Goal: Find specific page/section: Find specific page/section

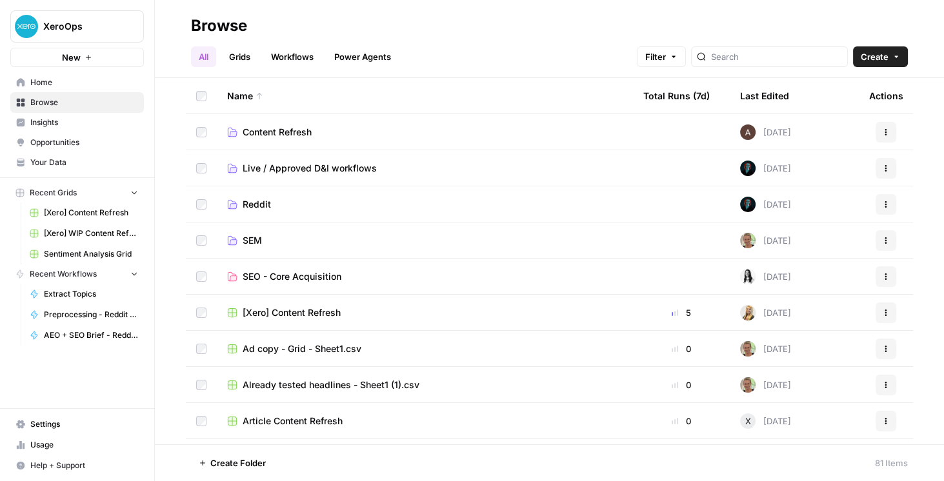
click at [79, 25] on span "XeroOps" at bounding box center [82, 26] width 78 height 13
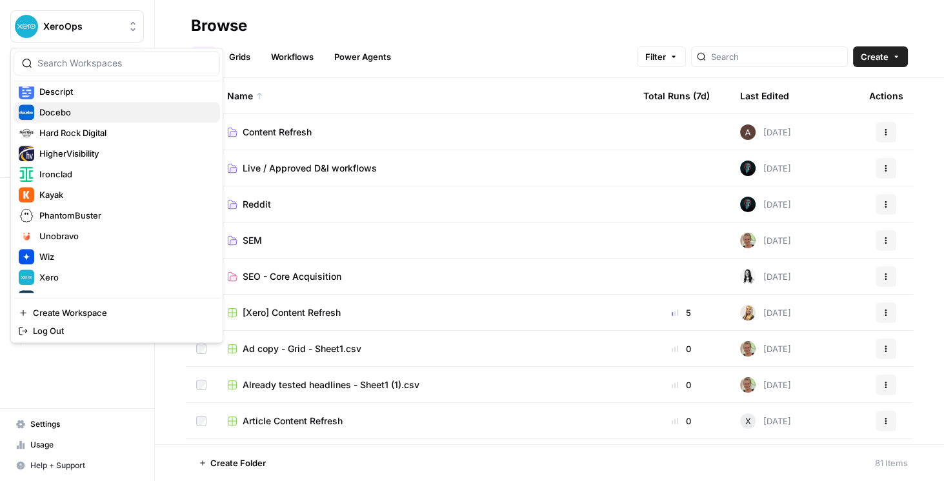
scroll to position [206, 0]
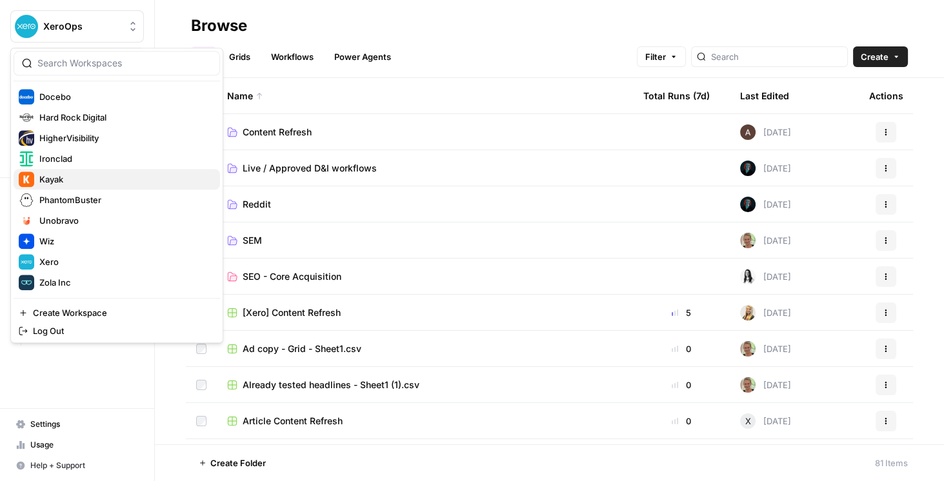
click at [75, 177] on span "Kayak" at bounding box center [124, 179] width 170 height 13
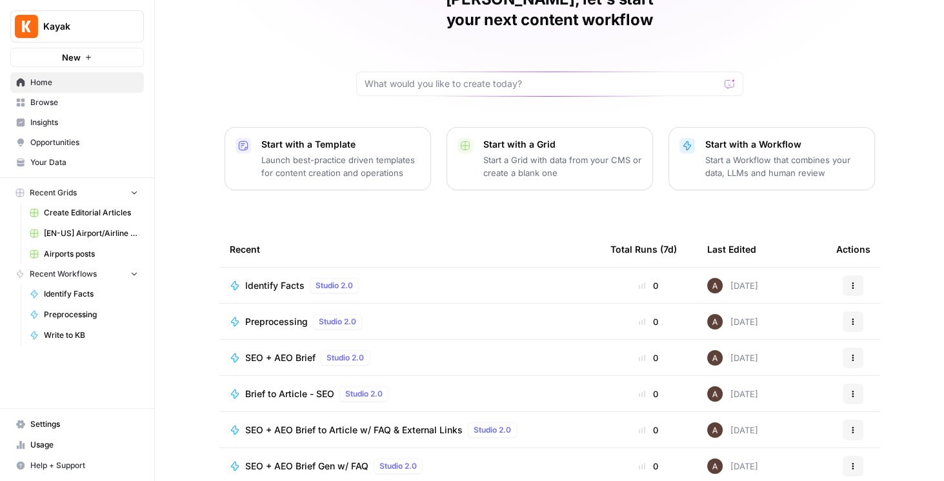
scroll to position [110, 0]
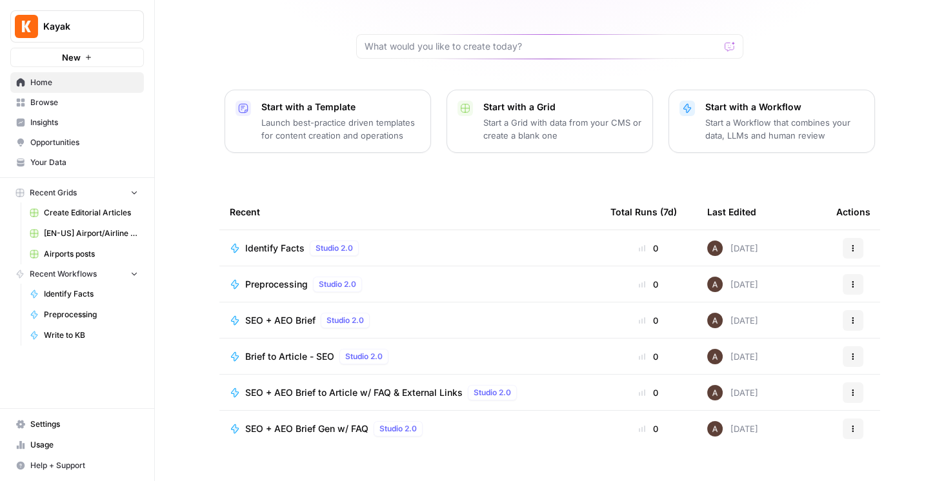
click at [98, 223] on link "[EN-US] Airport/Airline Content Refresh" at bounding box center [84, 233] width 120 height 21
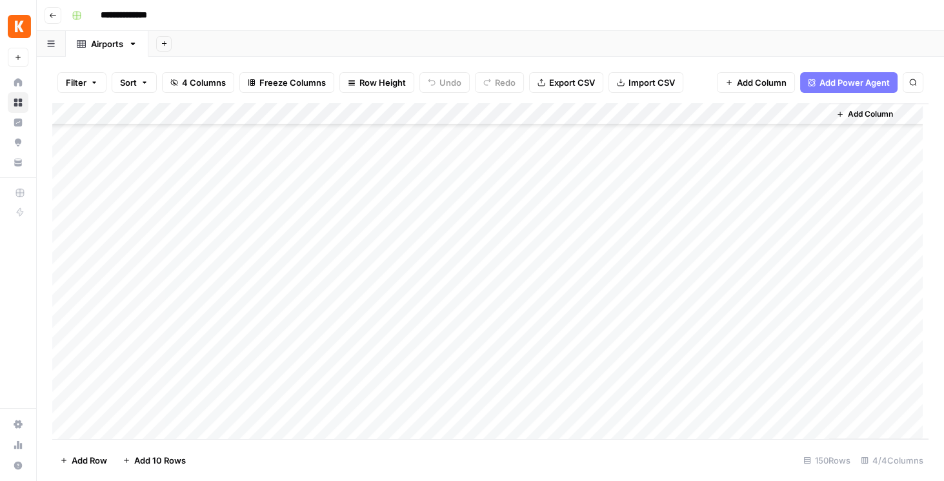
scroll to position [2407, 0]
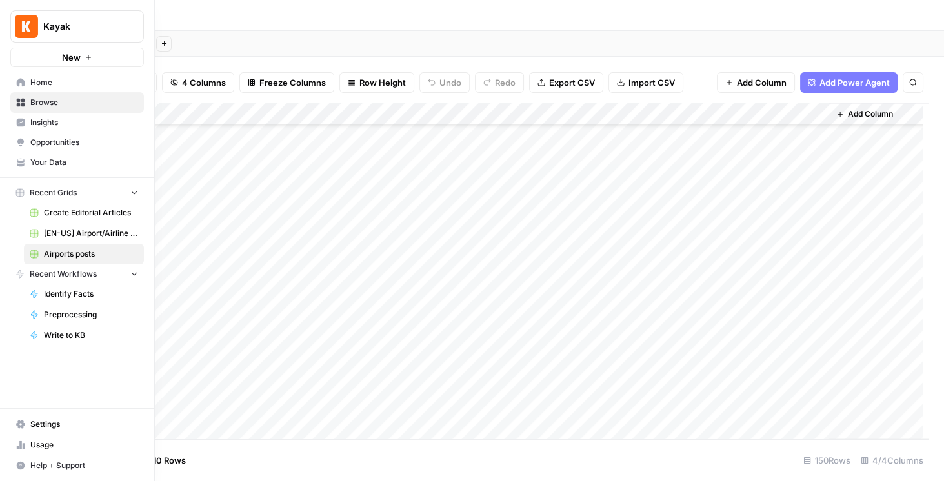
click at [48, 156] on link "Your Data" at bounding box center [77, 162] width 134 height 21
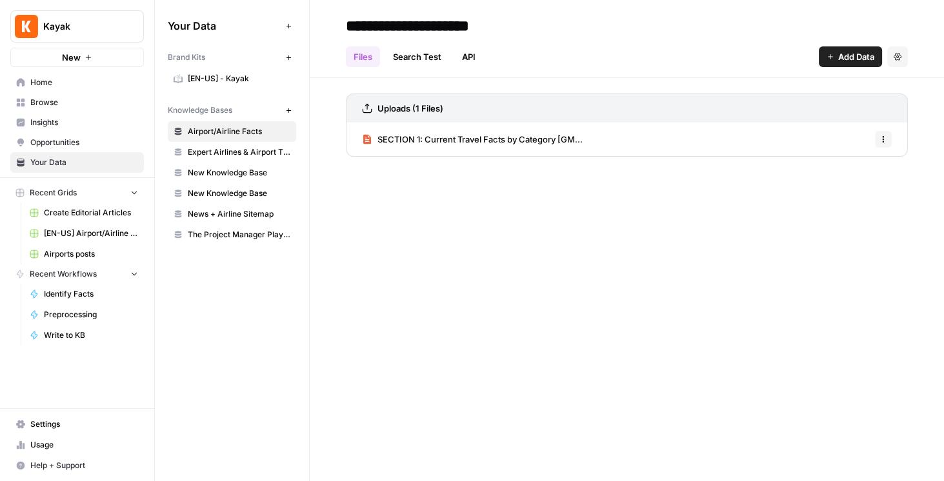
click at [70, 110] on link "Browse" at bounding box center [77, 102] width 134 height 21
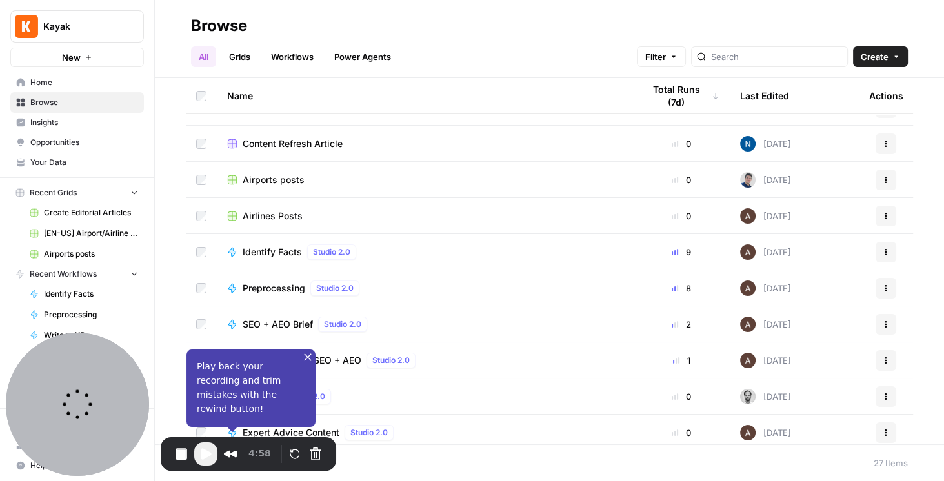
scroll to position [74, 0]
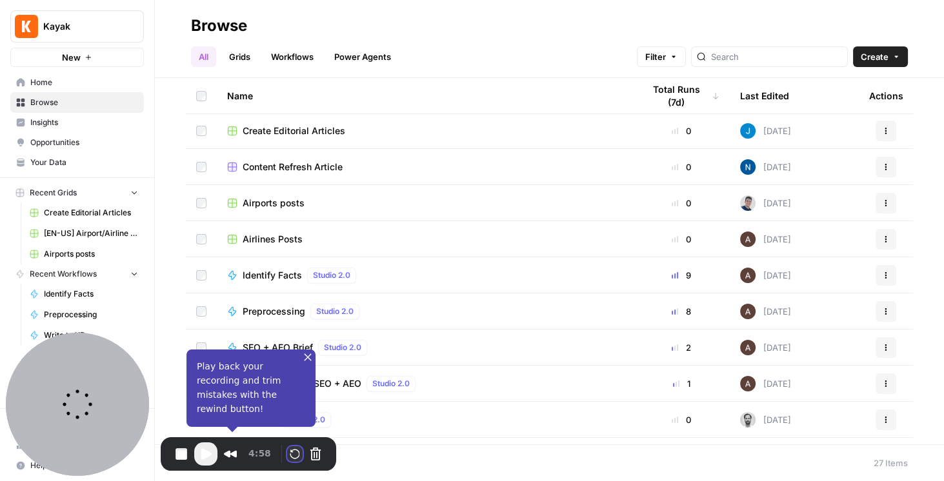
click at [292, 457] on button "Restart Recording" at bounding box center [294, 453] width 15 height 15
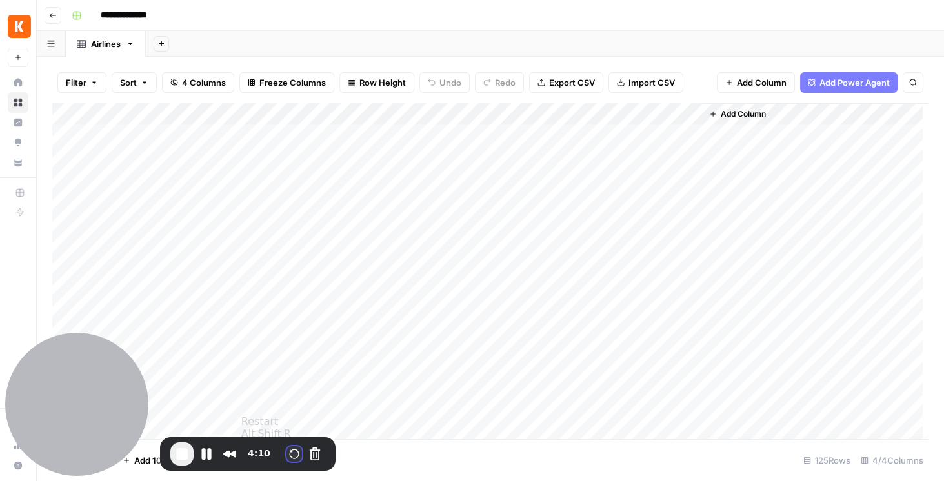
click at [292, 454] on button "Restart Recording" at bounding box center [293, 453] width 15 height 15
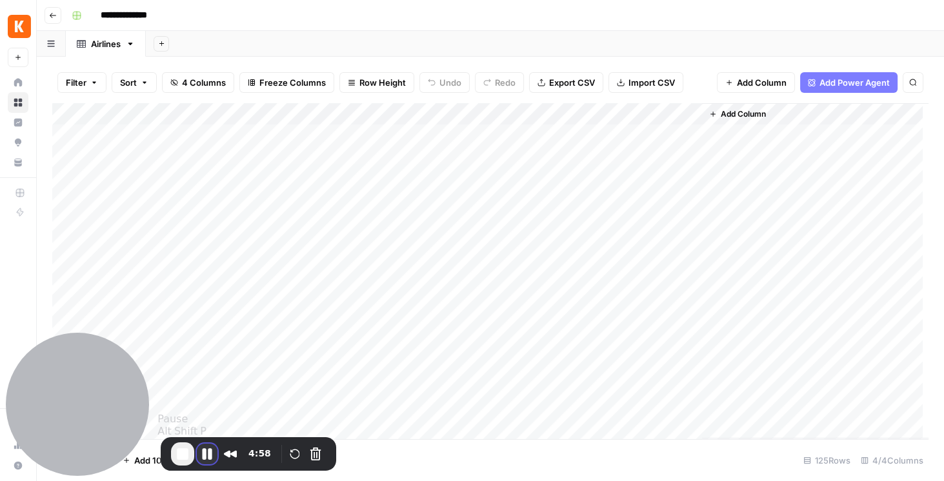
click at [206, 461] on button "Pause Recording" at bounding box center [207, 454] width 21 height 21
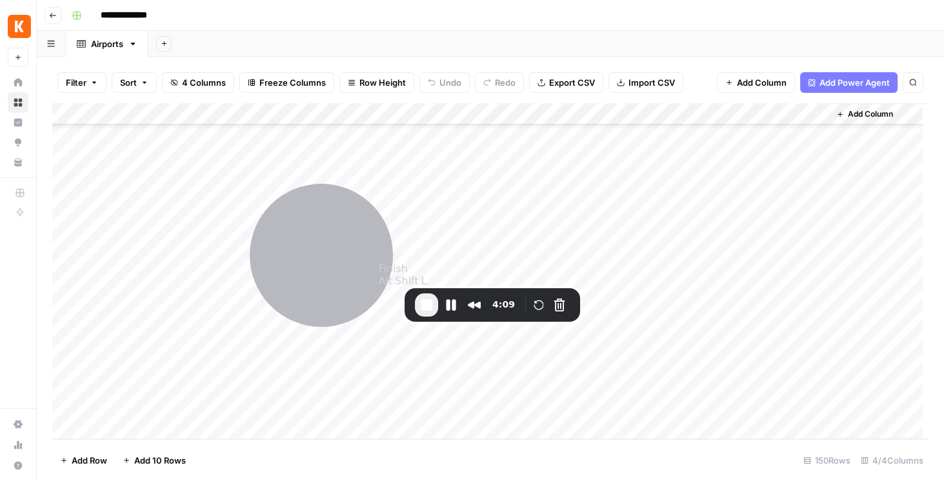
drag, startPoint x: 182, startPoint y: 448, endPoint x: 426, endPoint y: 299, distance: 285.8
click at [426, 299] on span "End Recording" at bounding box center [426, 304] width 15 height 15
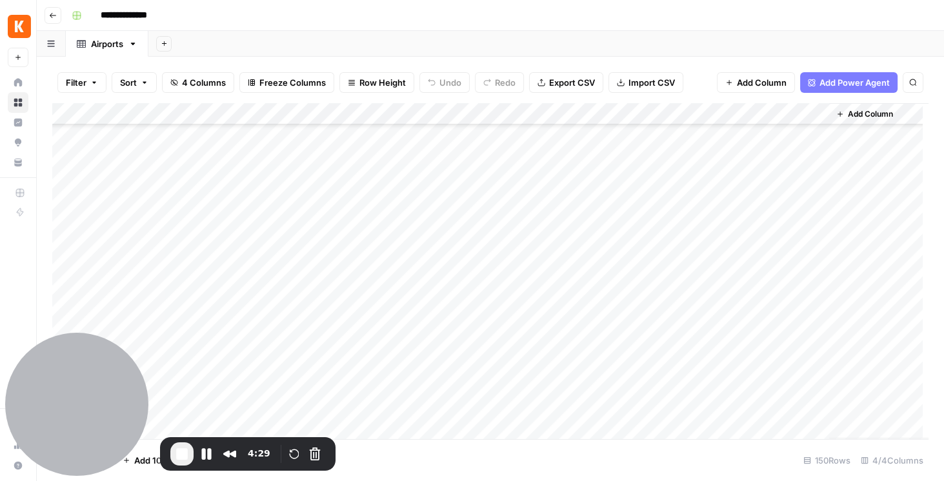
scroll to position [0, 0]
click at [214, 453] on button "Pause Recording" at bounding box center [206, 454] width 21 height 21
click at [183, 455] on span "End Recording" at bounding box center [181, 453] width 15 height 15
